Goal: Information Seeking & Learning: Get advice/opinions

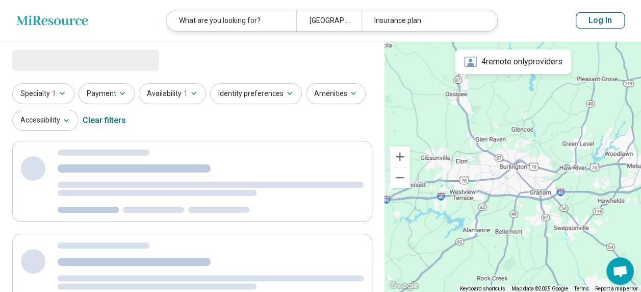
select select "***"
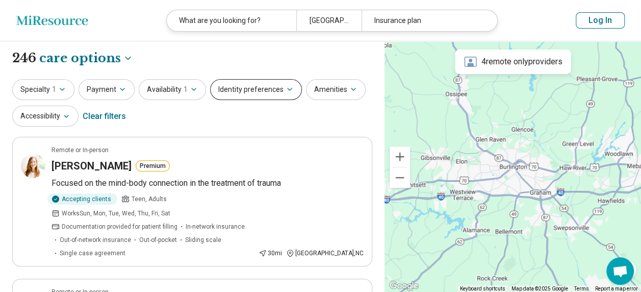
click at [247, 85] on button "Identity preferences" at bounding box center [256, 89] width 92 height 21
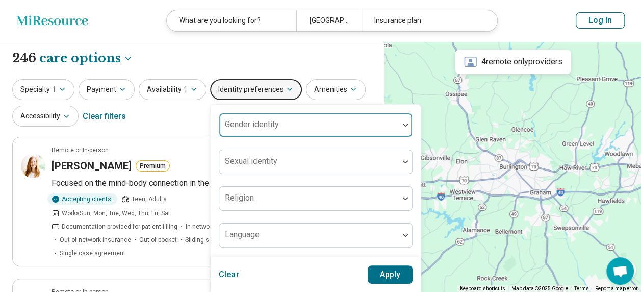
click at [262, 124] on div "Gender identity" at bounding box center [316, 125] width 194 height 24
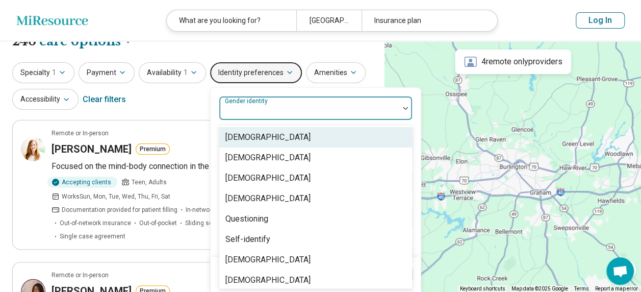
click at [286, 133] on div "[DEMOGRAPHIC_DATA]" at bounding box center [315, 137] width 193 height 20
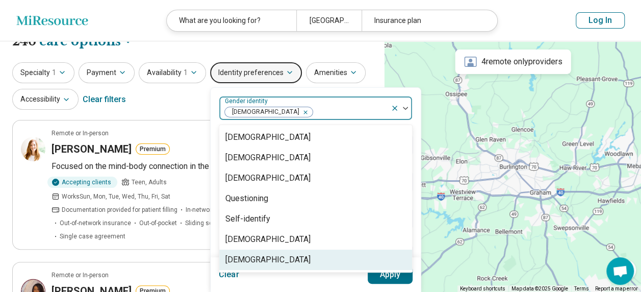
click at [371, 278] on button "Apply" at bounding box center [390, 274] width 45 height 18
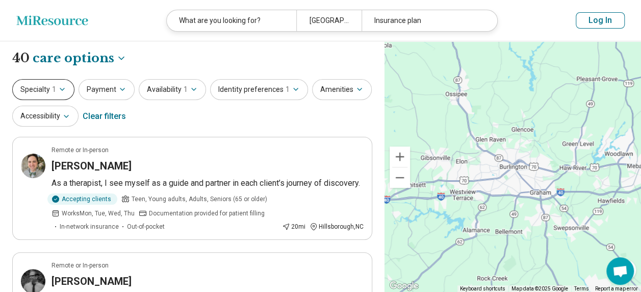
click at [66, 94] on button "Specialty 1" at bounding box center [43, 89] width 62 height 21
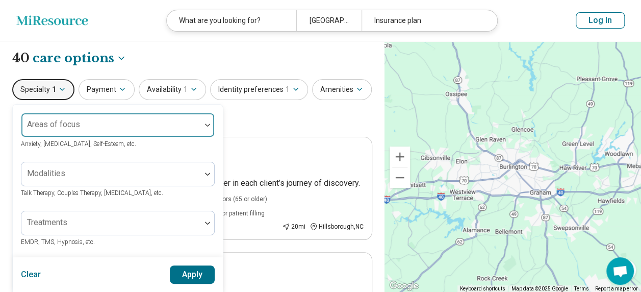
click at [77, 118] on div at bounding box center [110, 125] width 179 height 22
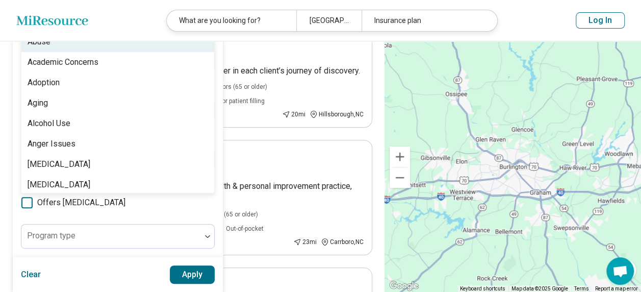
scroll to position [137, 0]
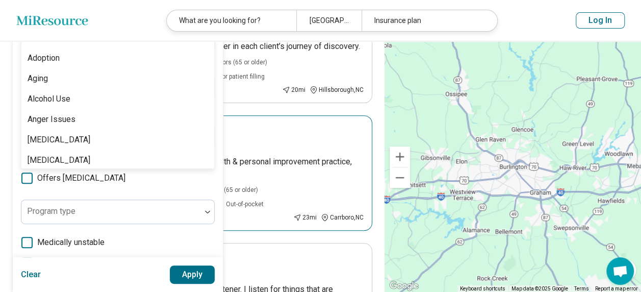
click at [249, 116] on article "Remote or In-person Joseph Murray MOTIVATE Counseling & Coaching, a mental heal…" at bounding box center [192, 172] width 360 height 115
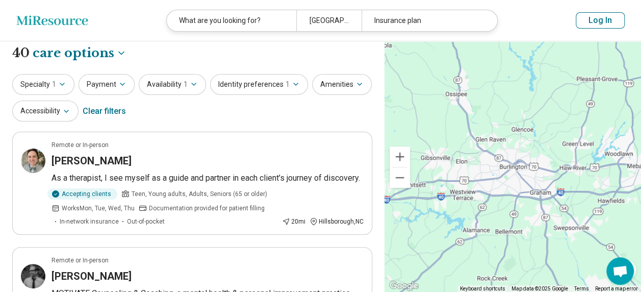
scroll to position [0, 0]
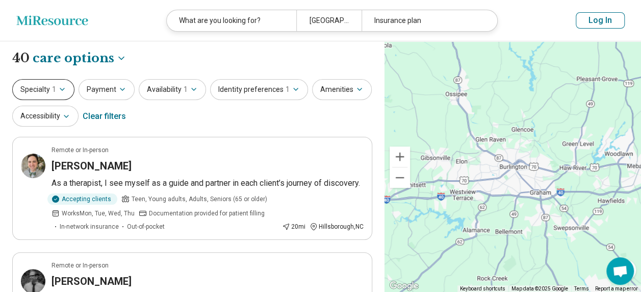
click at [62, 91] on icon "button" at bounding box center [62, 89] width 8 height 8
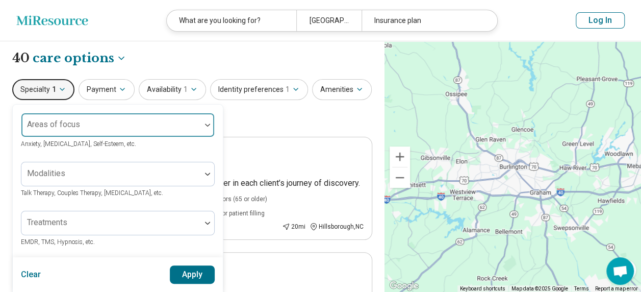
click at [92, 124] on div at bounding box center [110, 129] width 171 height 14
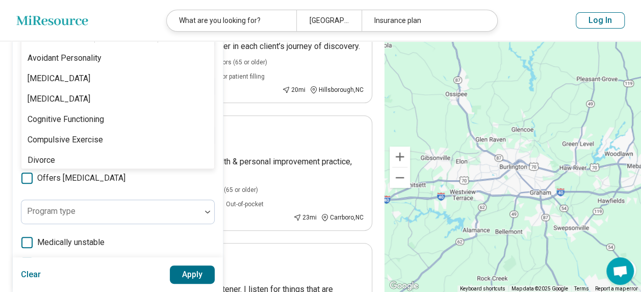
scroll to position [123, 0]
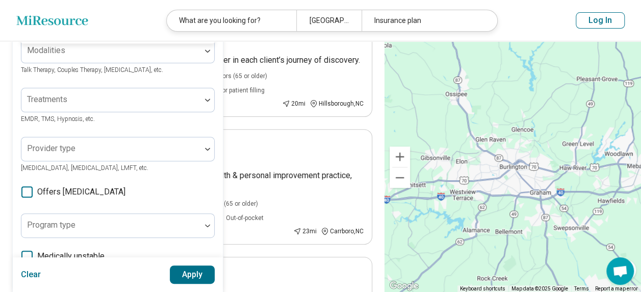
type input "*****"
click at [35, 268] on button "Clear" at bounding box center [31, 274] width 20 height 18
